Goal: Navigation & Orientation: Find specific page/section

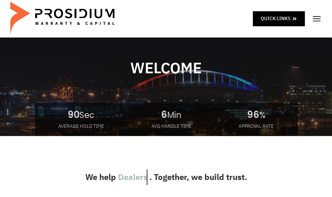
click at [318, 20] on img at bounding box center [316, 19] width 10 height 10
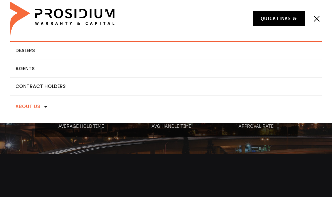
click at [45, 107] on icon at bounding box center [45, 106] width 5 height 5
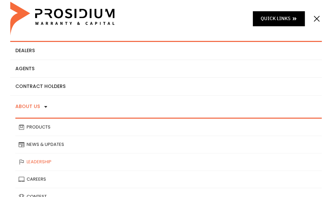
click at [41, 162] on link "Leadership" at bounding box center [168, 161] width 306 height 17
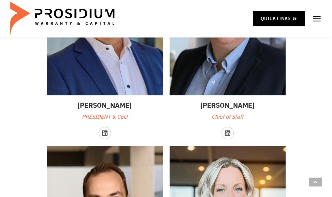
scroll to position [143, 0]
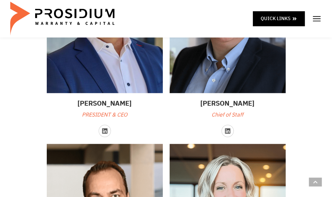
drag, startPoint x: 149, startPoint y: 98, endPoint x: 87, endPoint y: 103, distance: 62.3
click at [87, 103] on e-page-transition at bounding box center [166, 98] width 332 height 197
click at [87, 102] on e-page-transition at bounding box center [166, 98] width 332 height 197
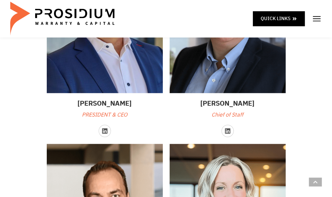
click at [78, 101] on e-page-transition at bounding box center [166, 98] width 332 height 197
click at [107, 111] on e-page-transition at bounding box center [166, 98] width 332 height 197
click at [111, 104] on e-page-transition at bounding box center [166, 98] width 332 height 197
